Goal: Transaction & Acquisition: Book appointment/travel/reservation

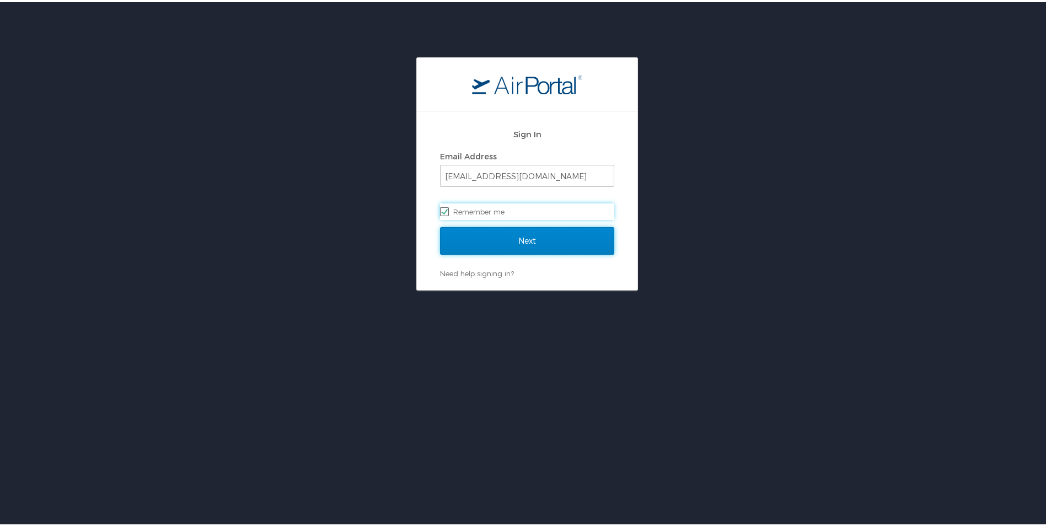
click at [499, 243] on input "Next" at bounding box center [527, 239] width 174 height 28
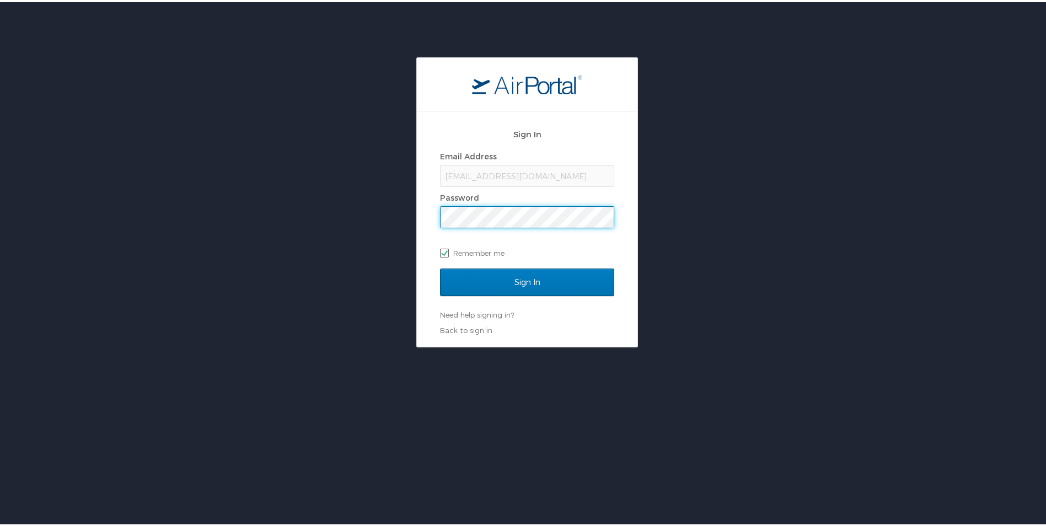
click at [440, 266] on input "Sign In" at bounding box center [527, 280] width 174 height 28
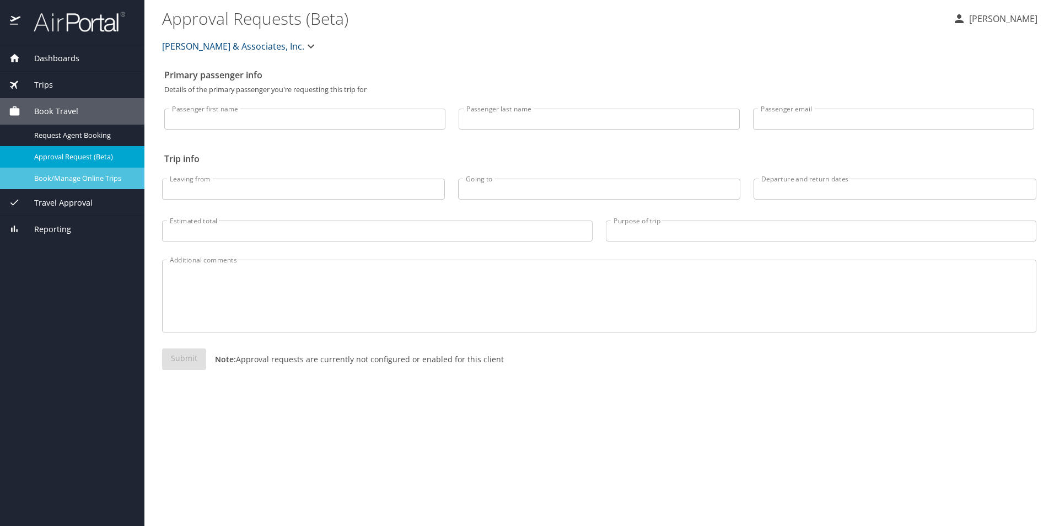
click at [108, 173] on span "Book/Manage Online Trips" at bounding box center [82, 178] width 97 height 10
click at [57, 174] on span "Book/Manage Online Trips" at bounding box center [82, 178] width 97 height 10
click at [39, 85] on span "Trips" at bounding box center [36, 85] width 33 height 12
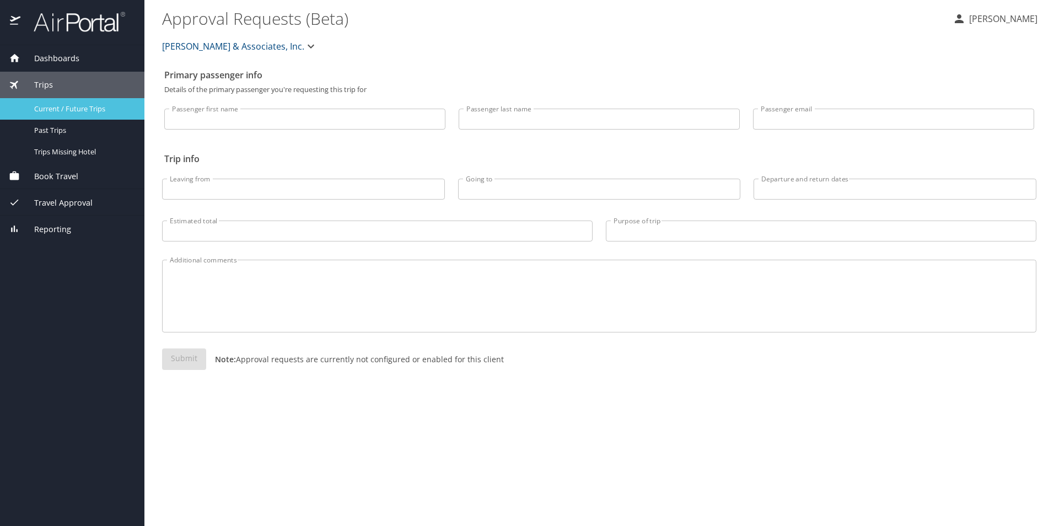
click at [61, 114] on div "Current / Future Trips" at bounding box center [72, 109] width 127 height 13
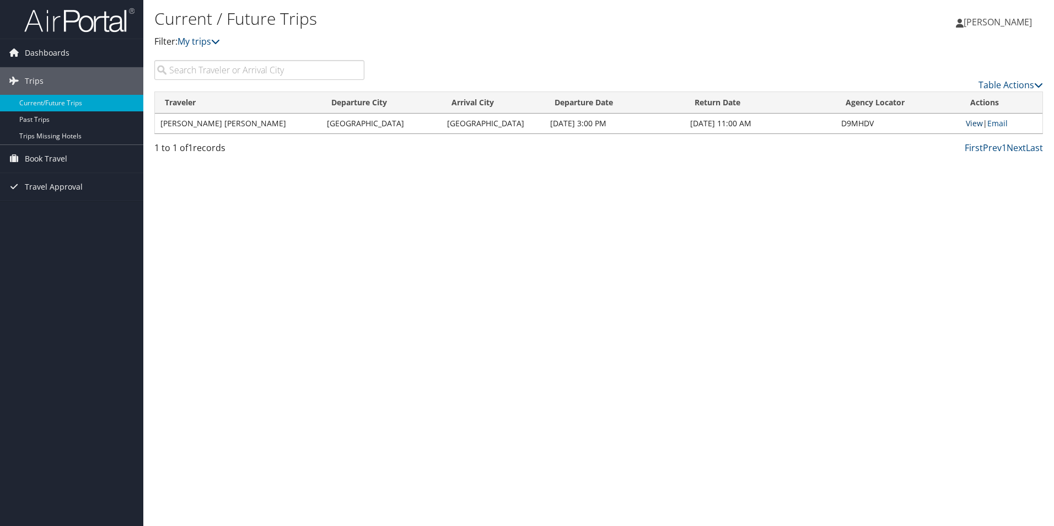
click at [976, 124] on link "View" at bounding box center [974, 123] width 17 height 10
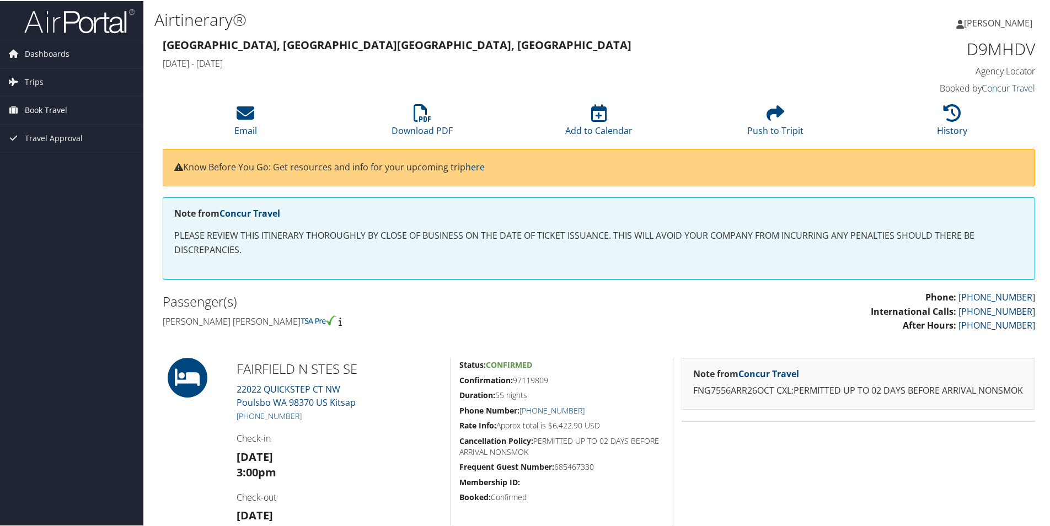
click at [35, 106] on span "Book Travel" at bounding box center [46, 109] width 42 height 28
click at [74, 160] on link "Book/Manage Online Trips" at bounding box center [71, 164] width 143 height 17
